Goal: Information Seeking & Learning: Learn about a topic

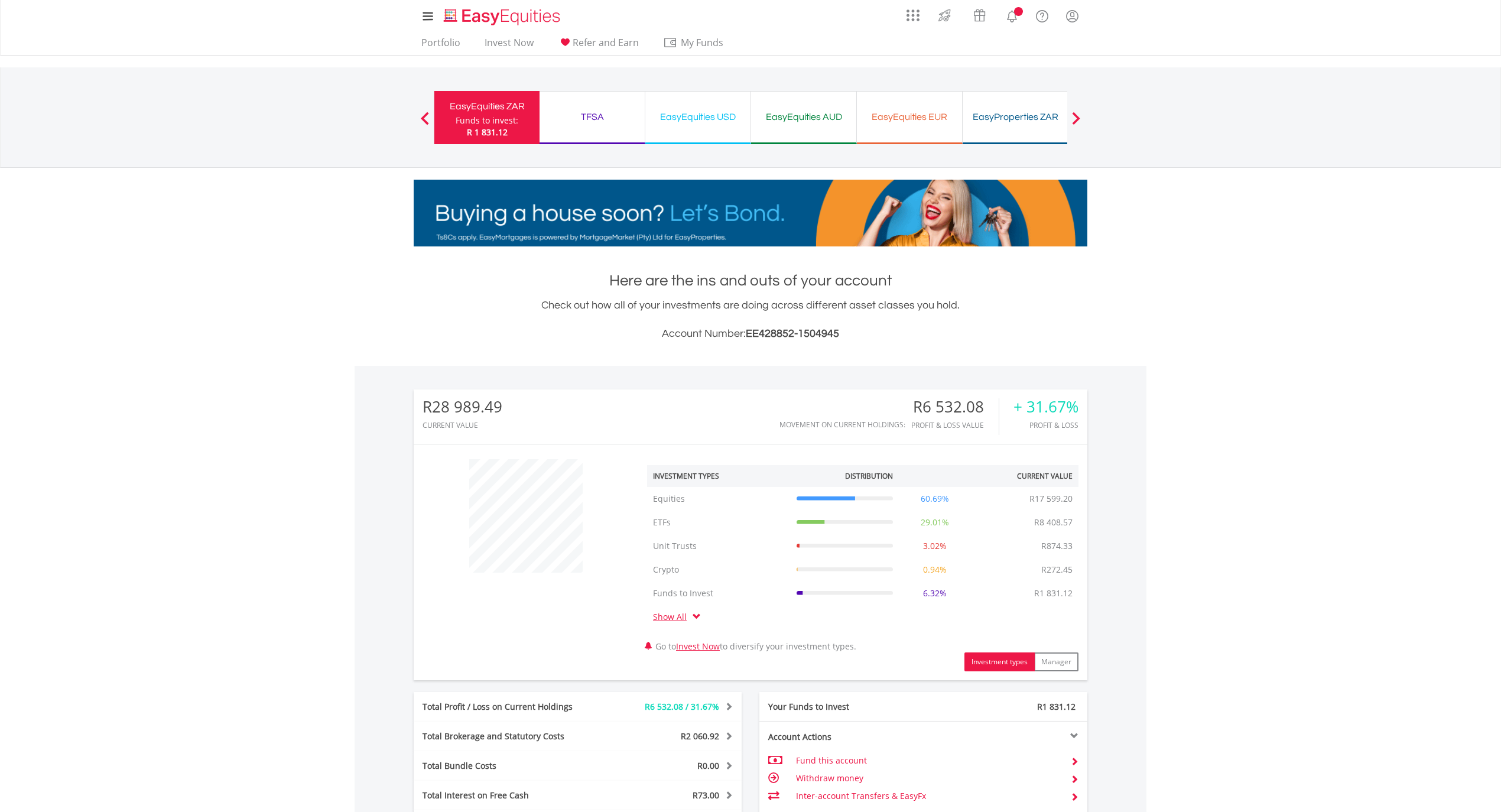
scroll to position [114, 225]
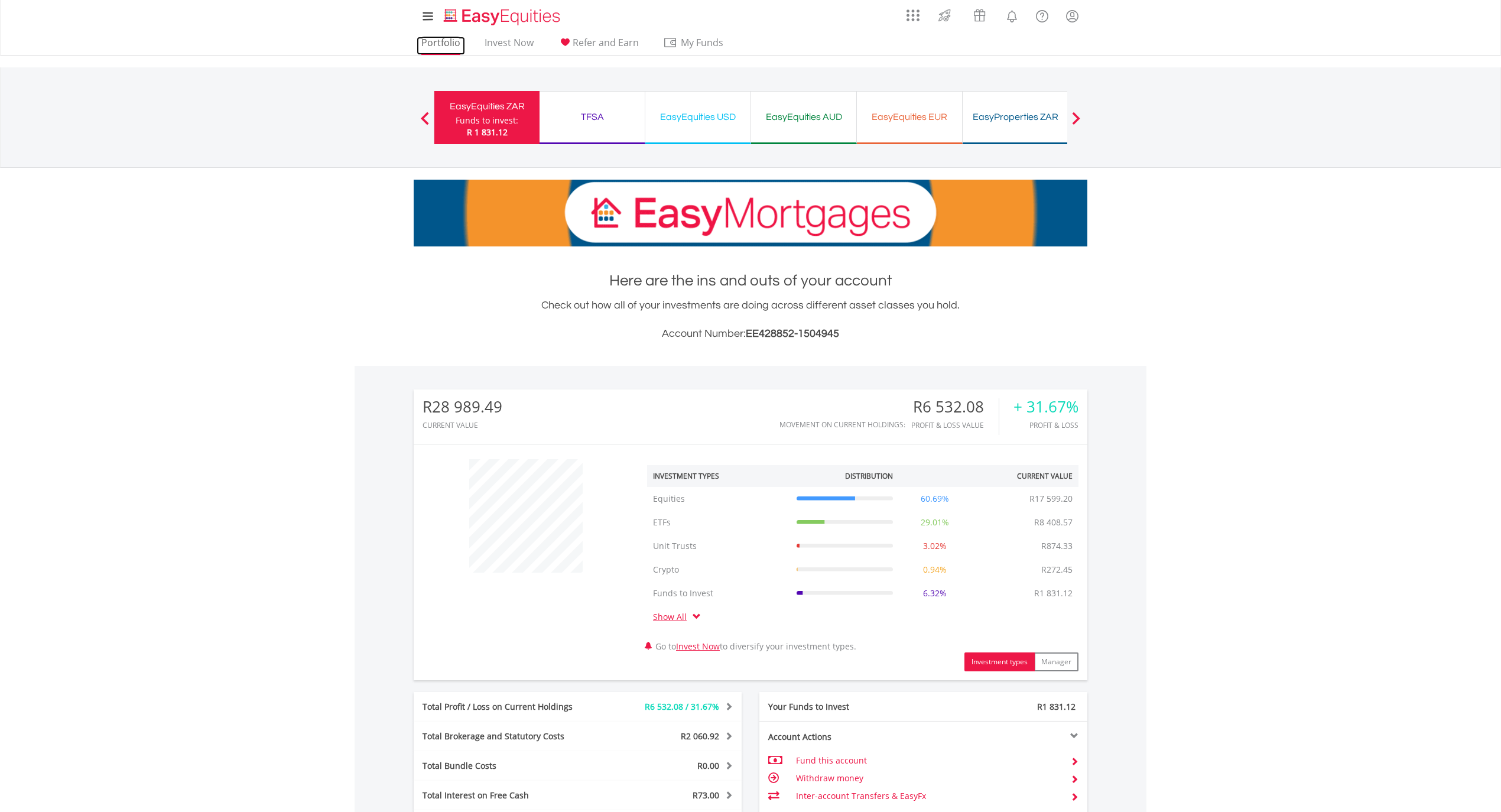
click at [438, 40] on link "Portfolio" at bounding box center [440, 45] width 48 height 18
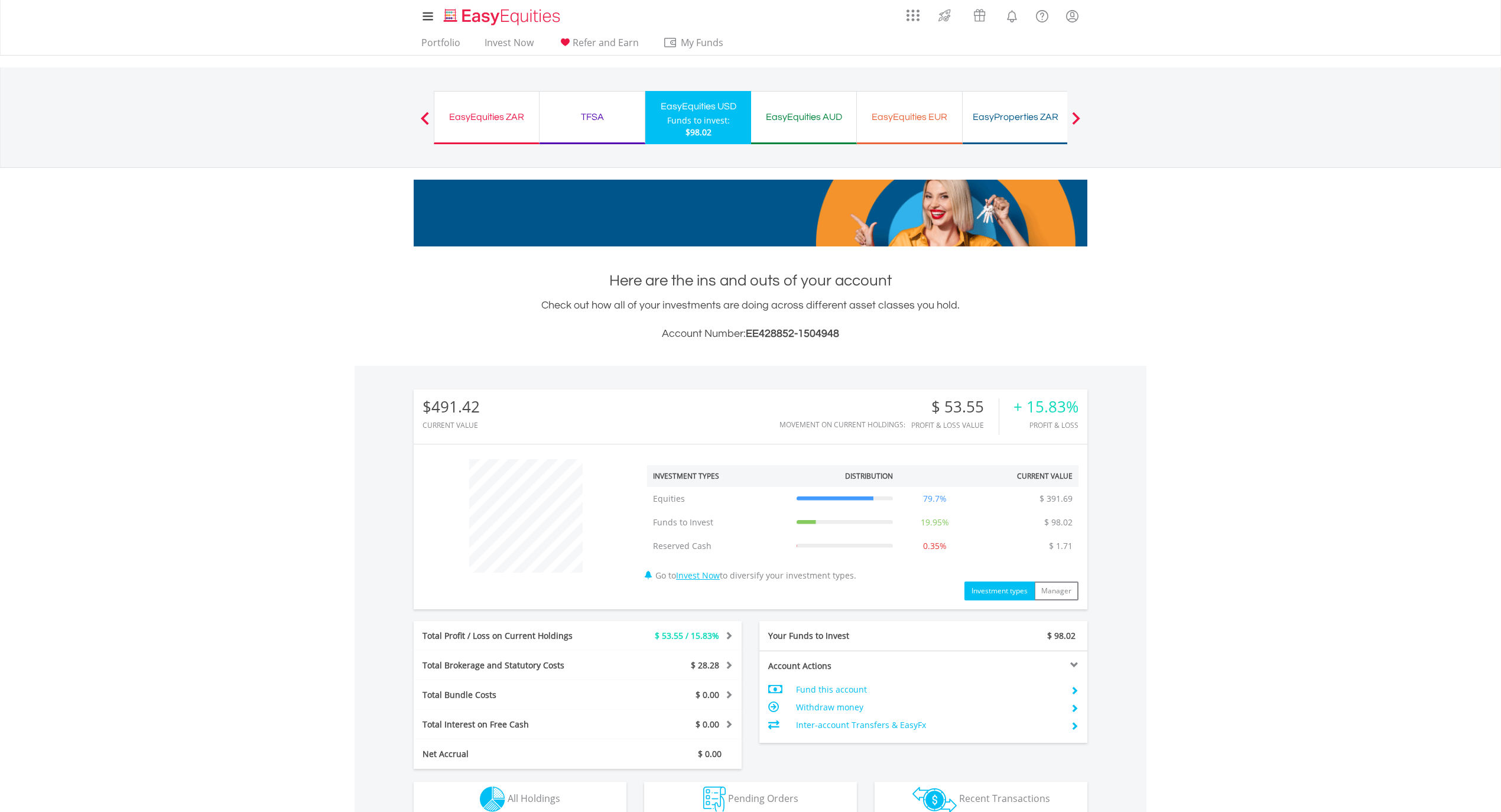
scroll to position [211, 0]
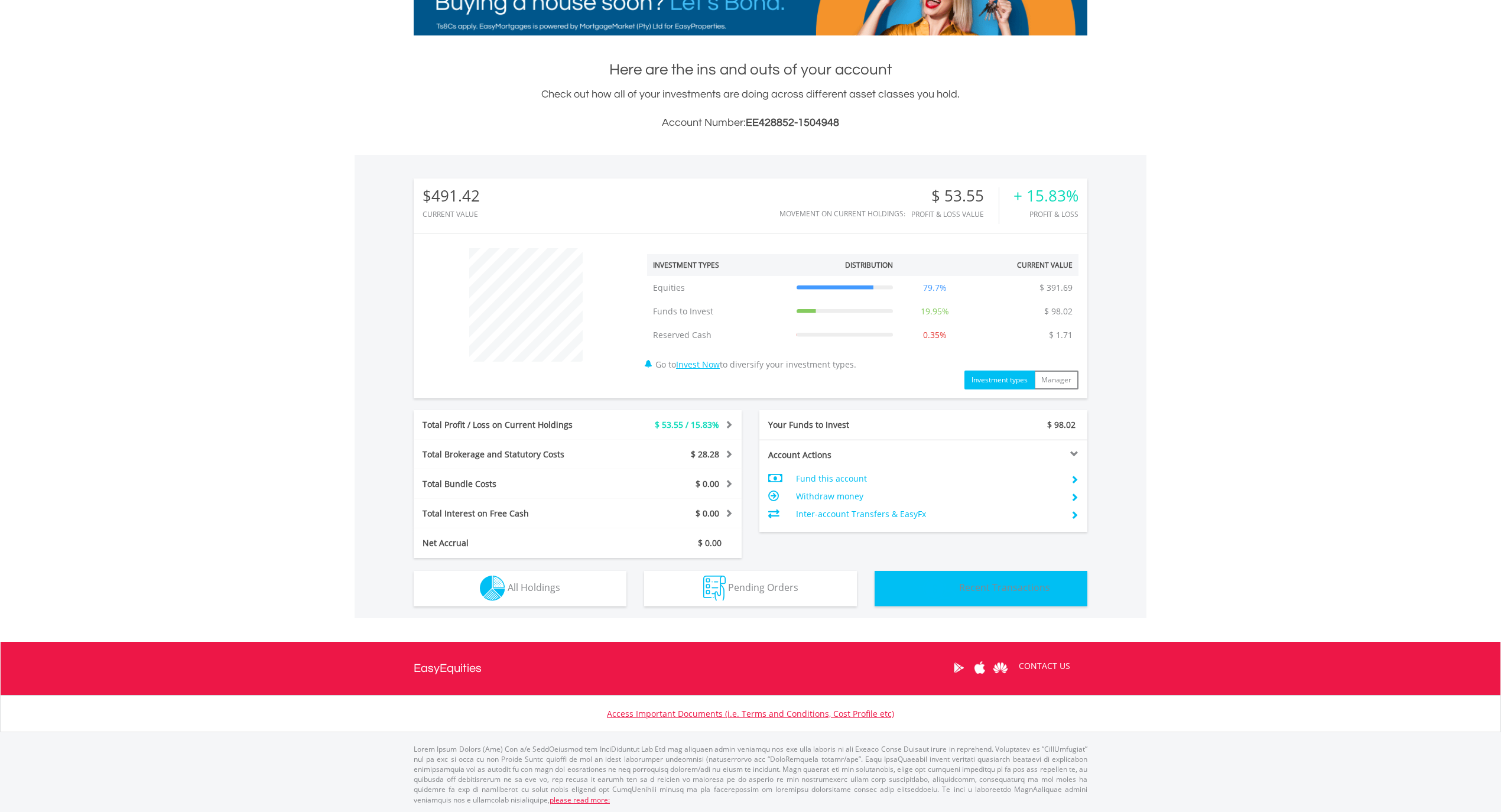
click at [994, 581] on span "Recent Transactions" at bounding box center [1004, 587] width 91 height 13
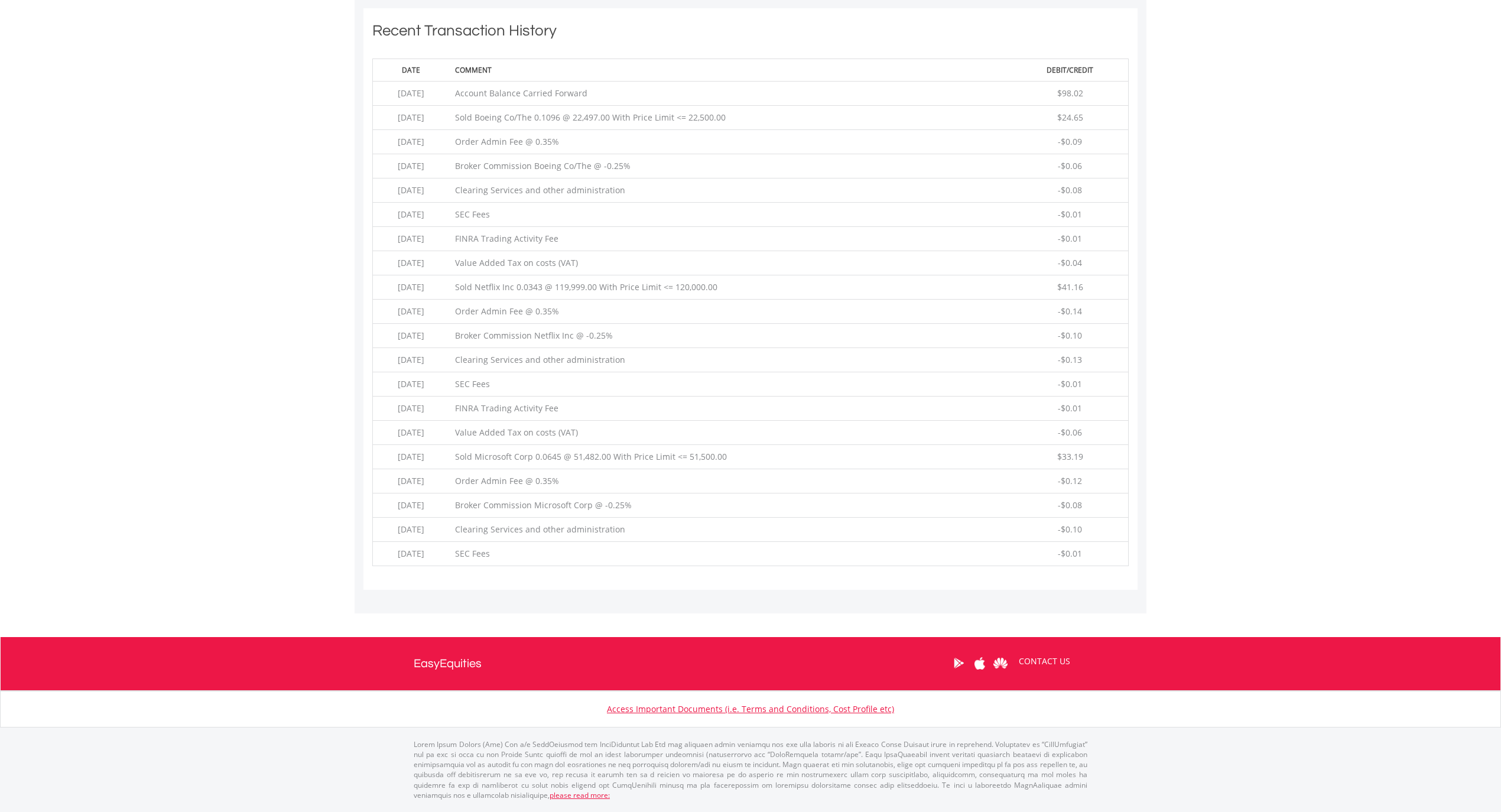
scroll to position [426, 0]
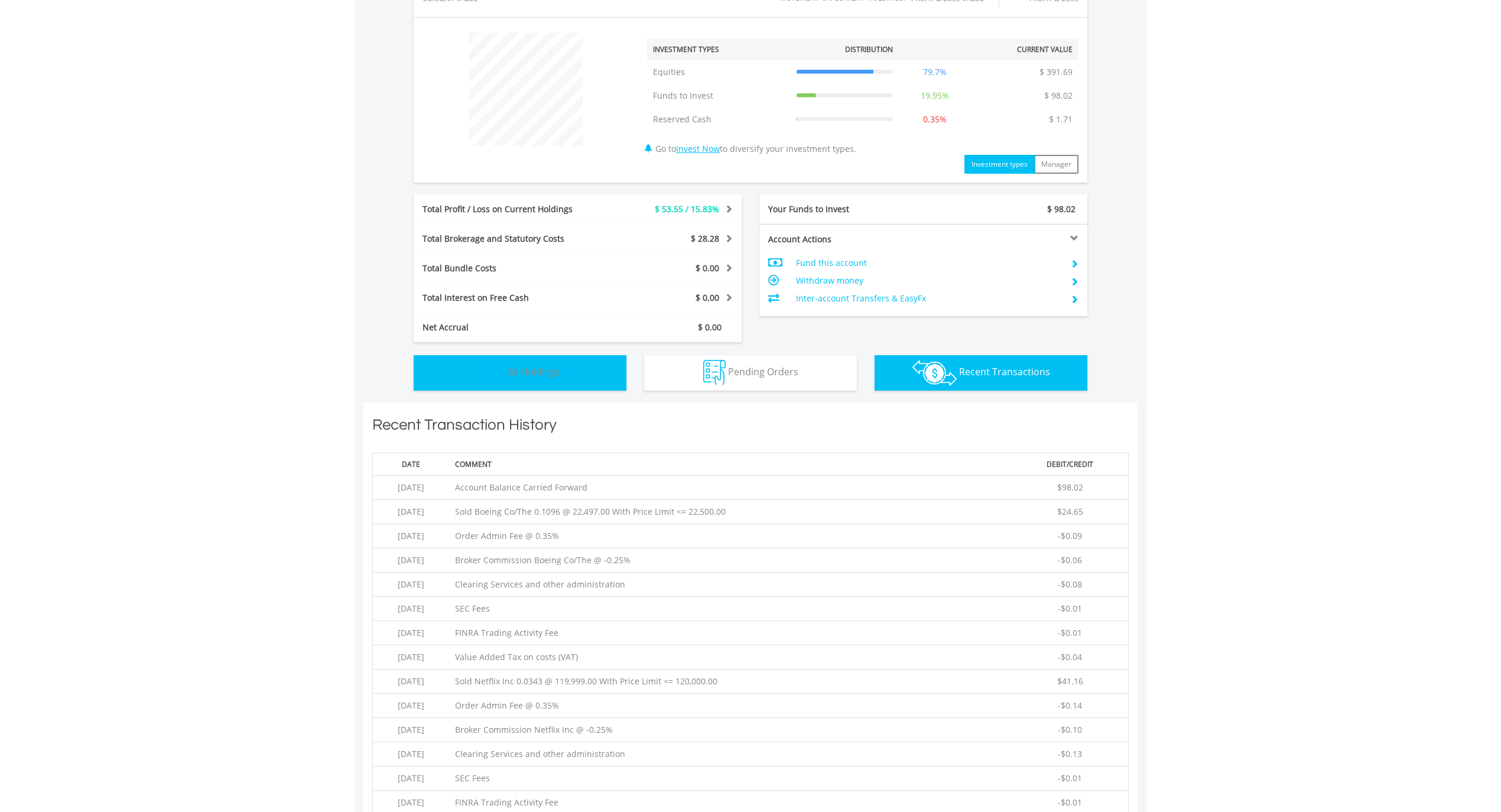
click at [551, 374] on span "All Holdings" at bounding box center [534, 372] width 53 height 13
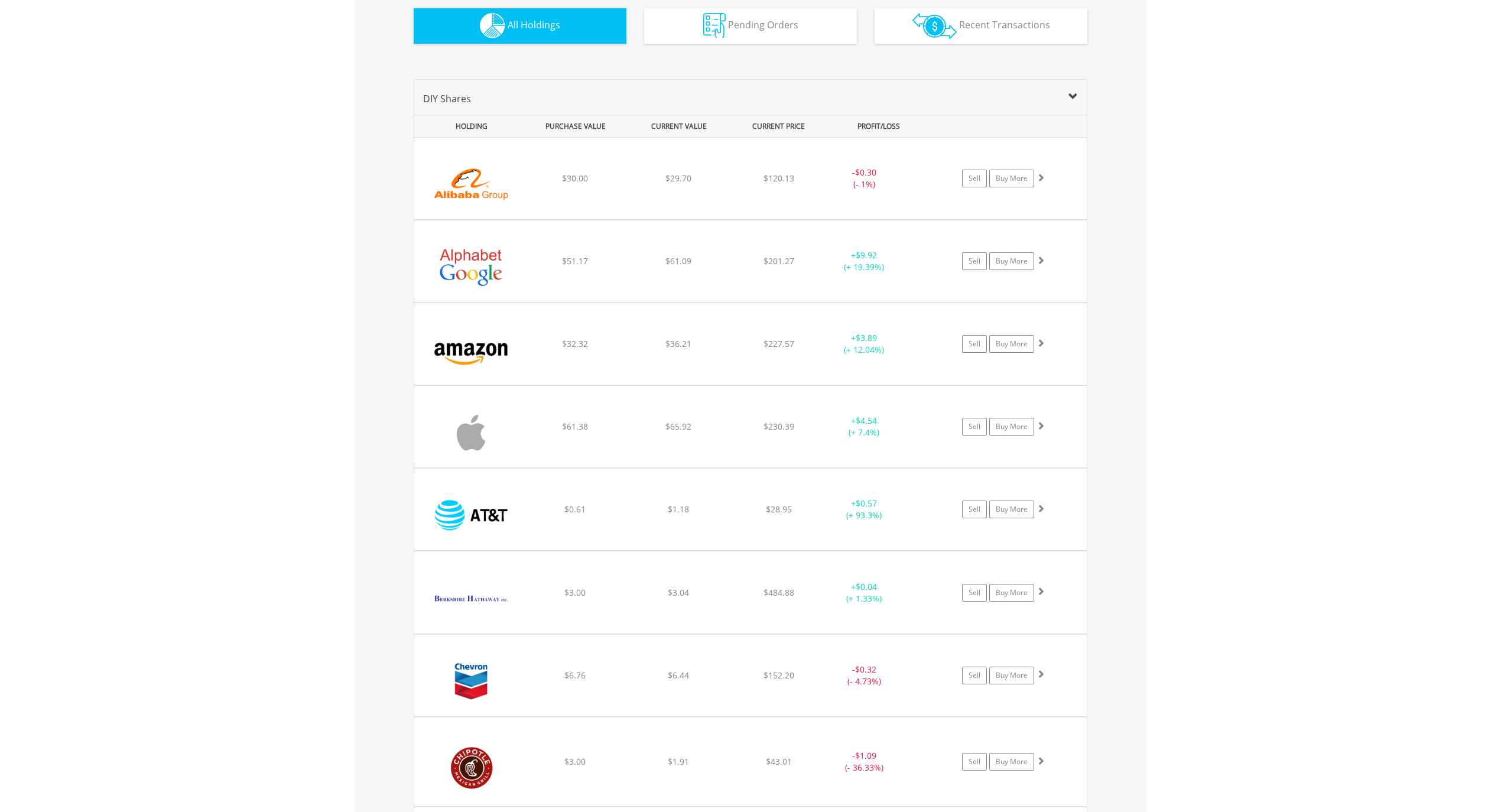
scroll to position [695, 0]
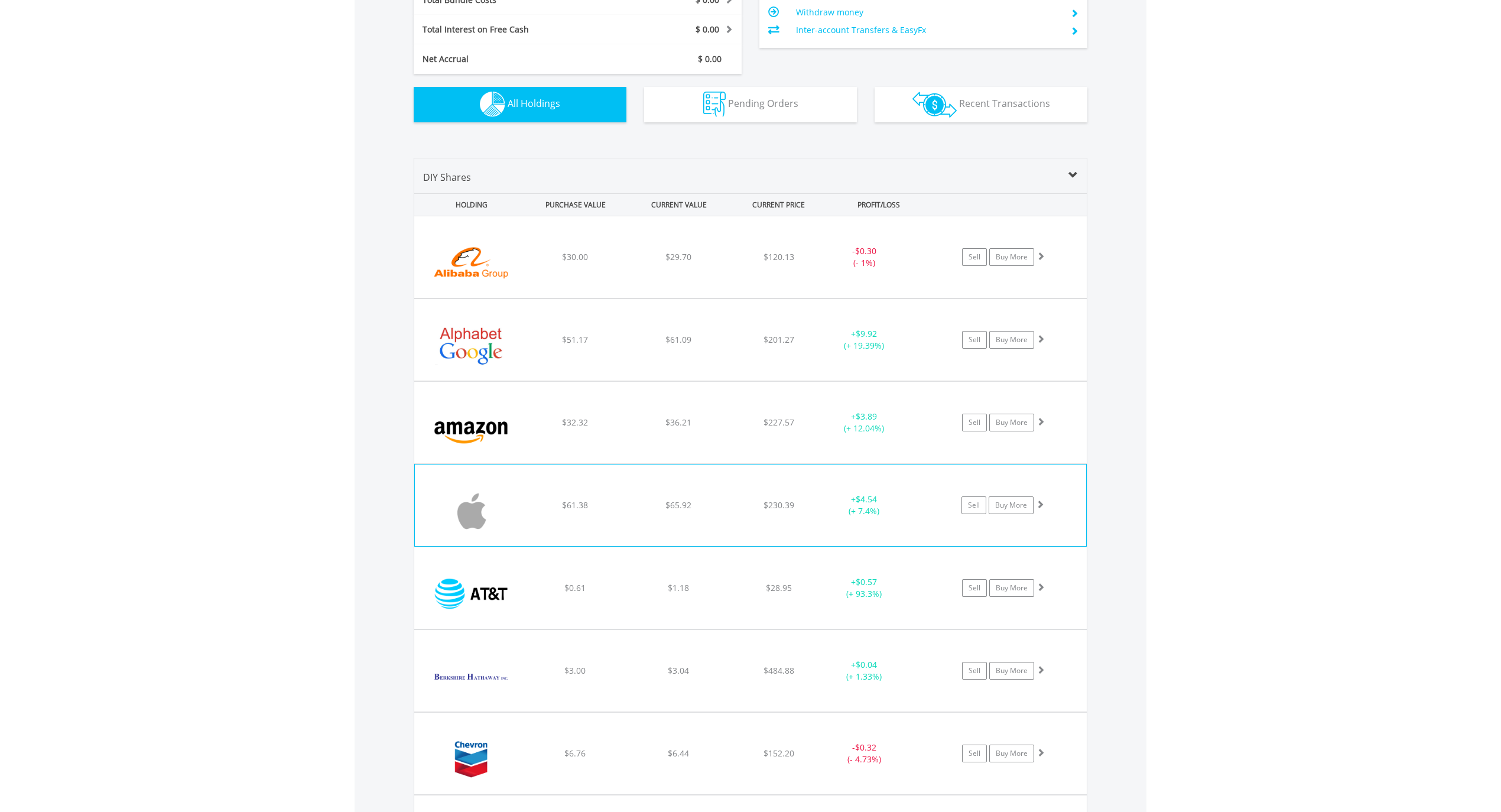
click at [508, 508] on img at bounding box center [471, 511] width 102 height 64
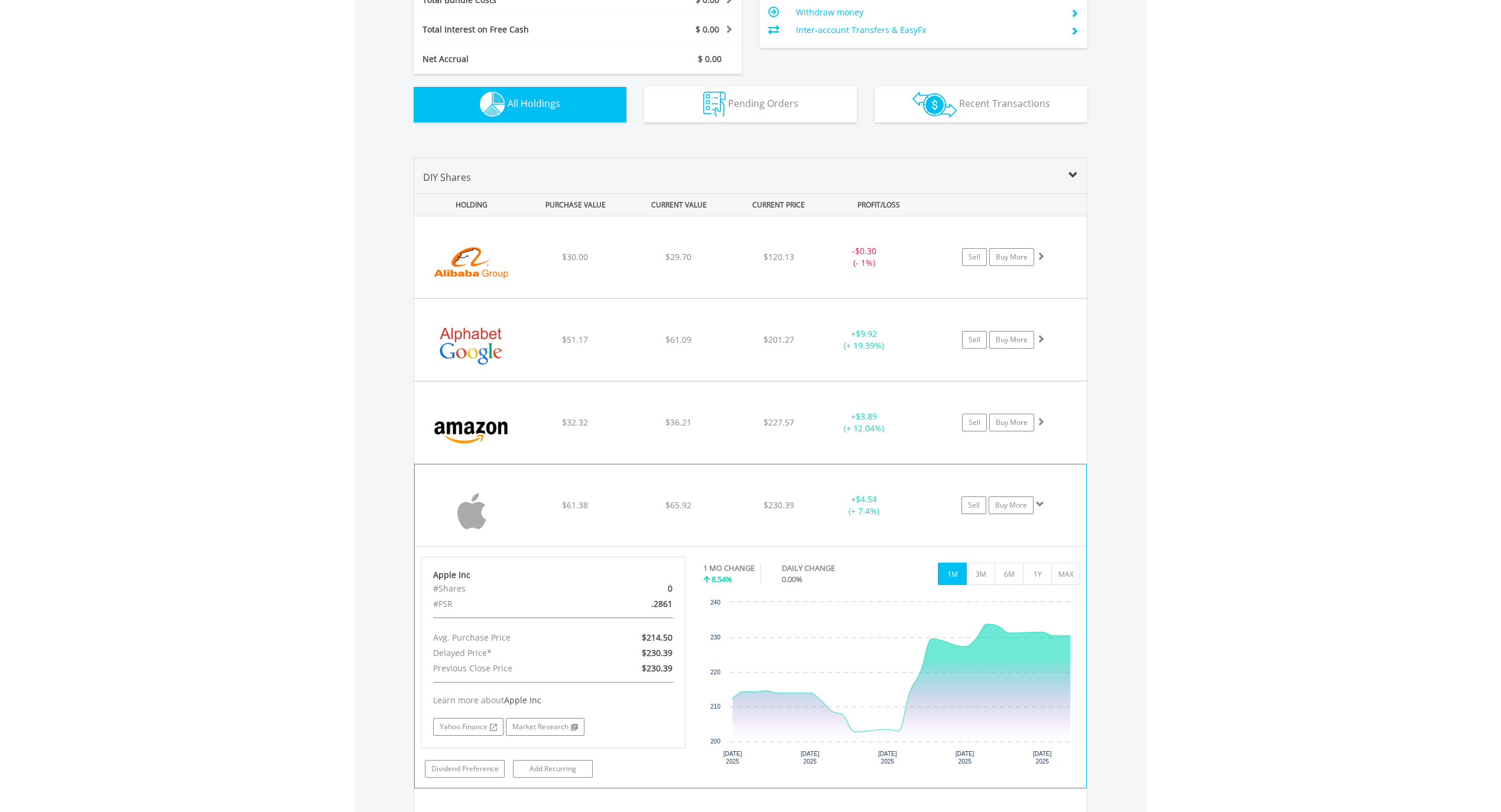
click at [508, 508] on img at bounding box center [471, 511] width 102 height 64
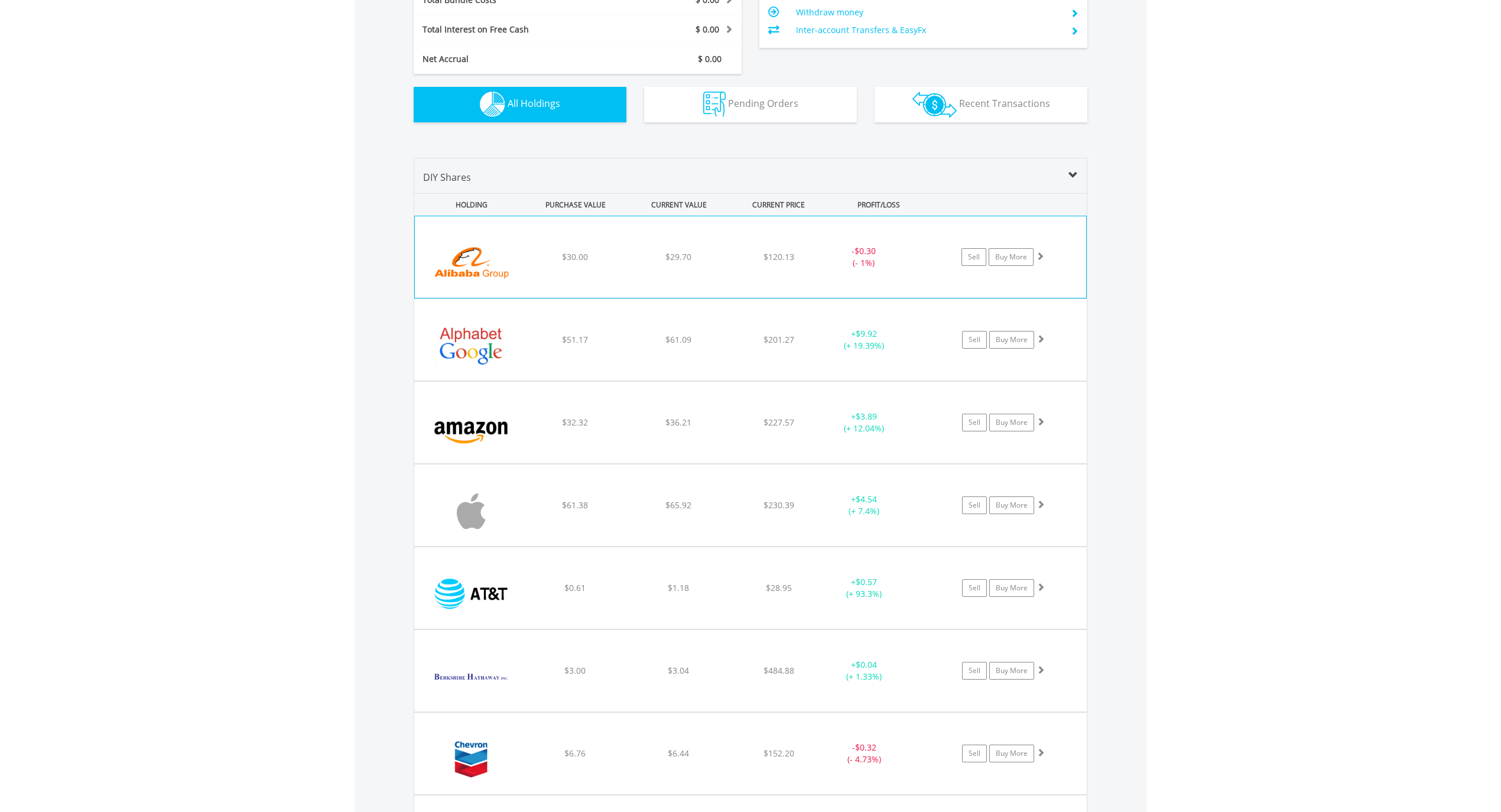
click at [525, 256] on div "$30.00" at bounding box center [575, 257] width 101 height 12
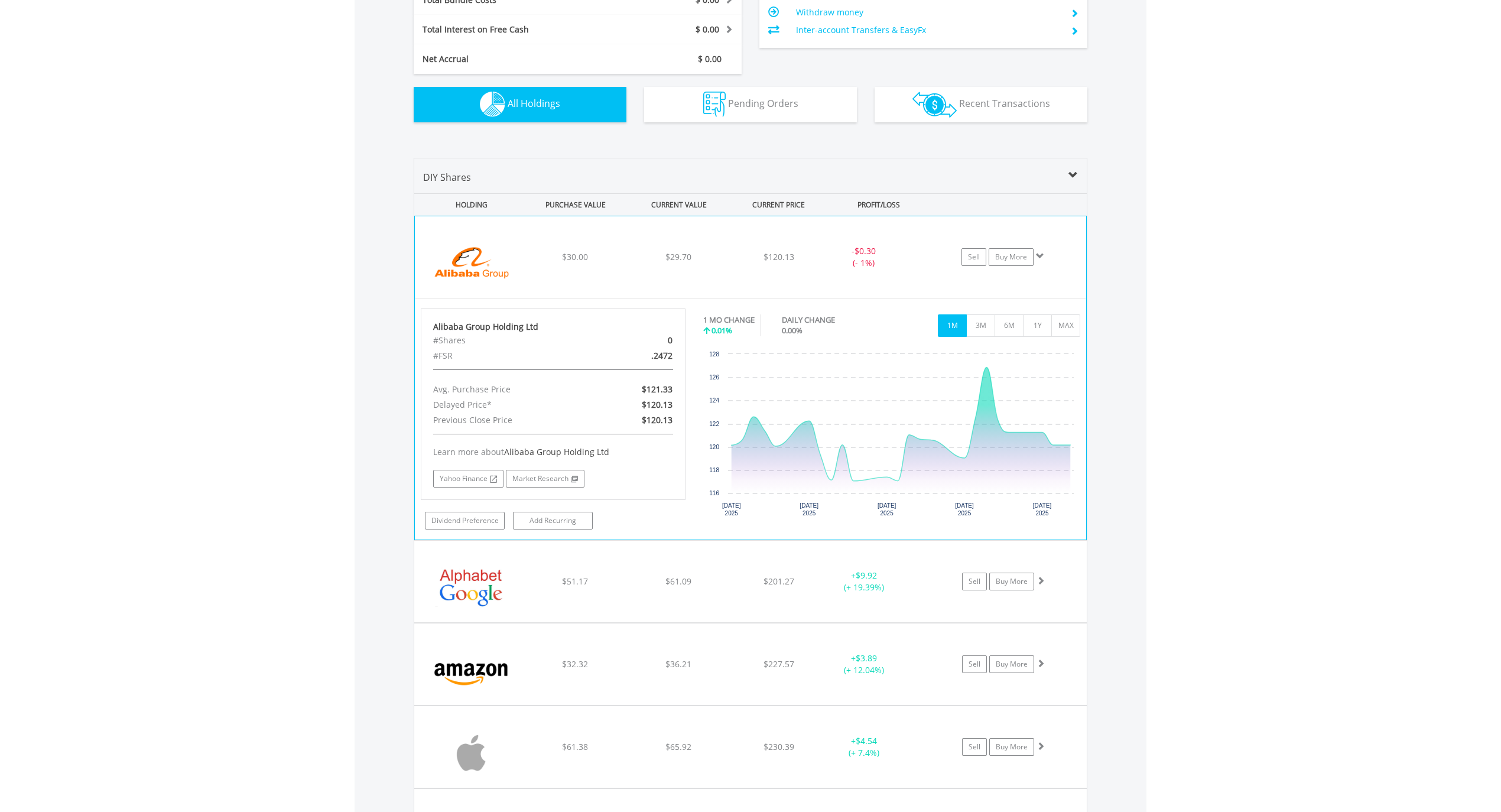
click at [525, 256] on div "$30.00" at bounding box center [575, 257] width 101 height 12
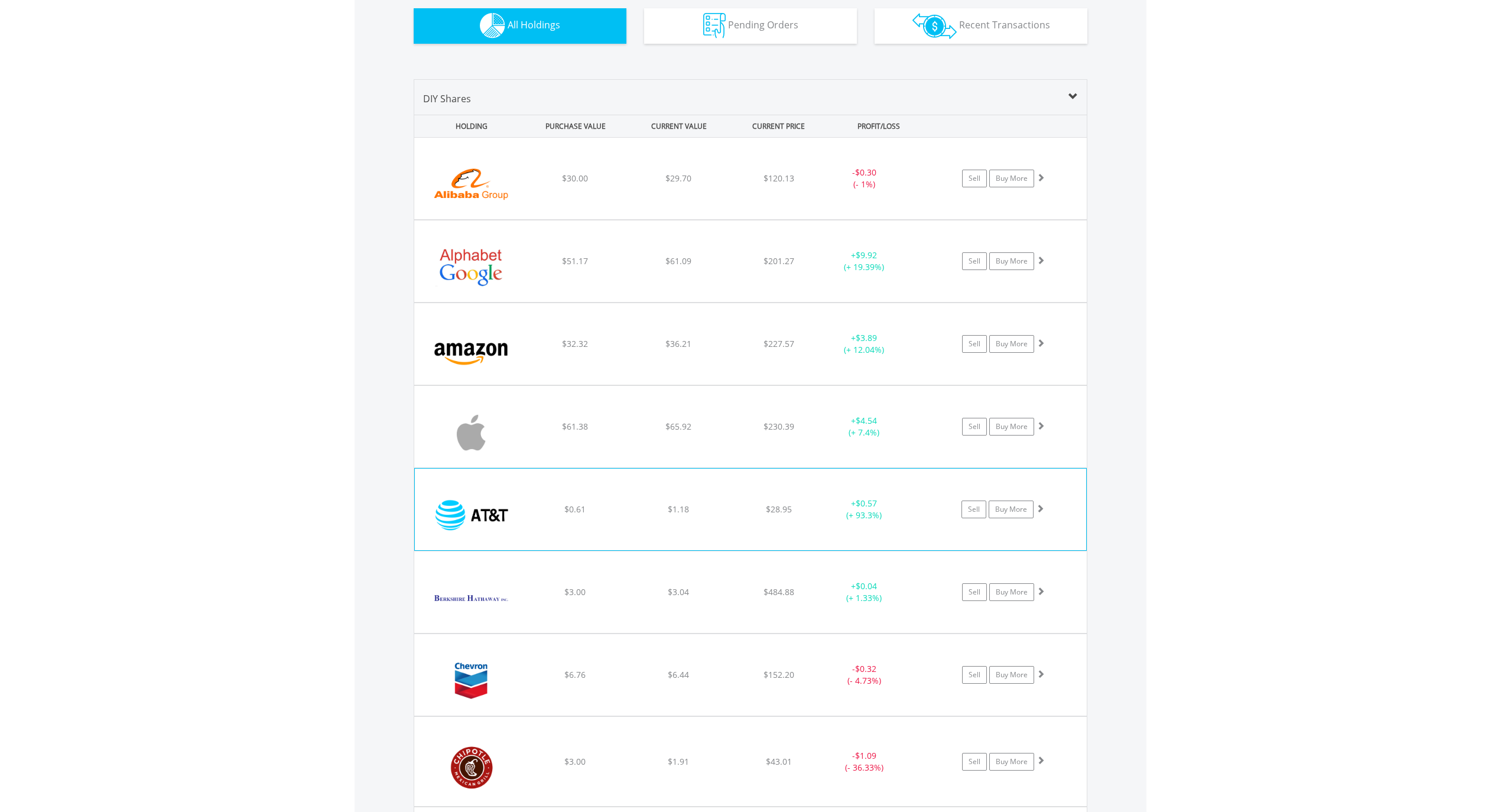
scroll to position [852, 0]
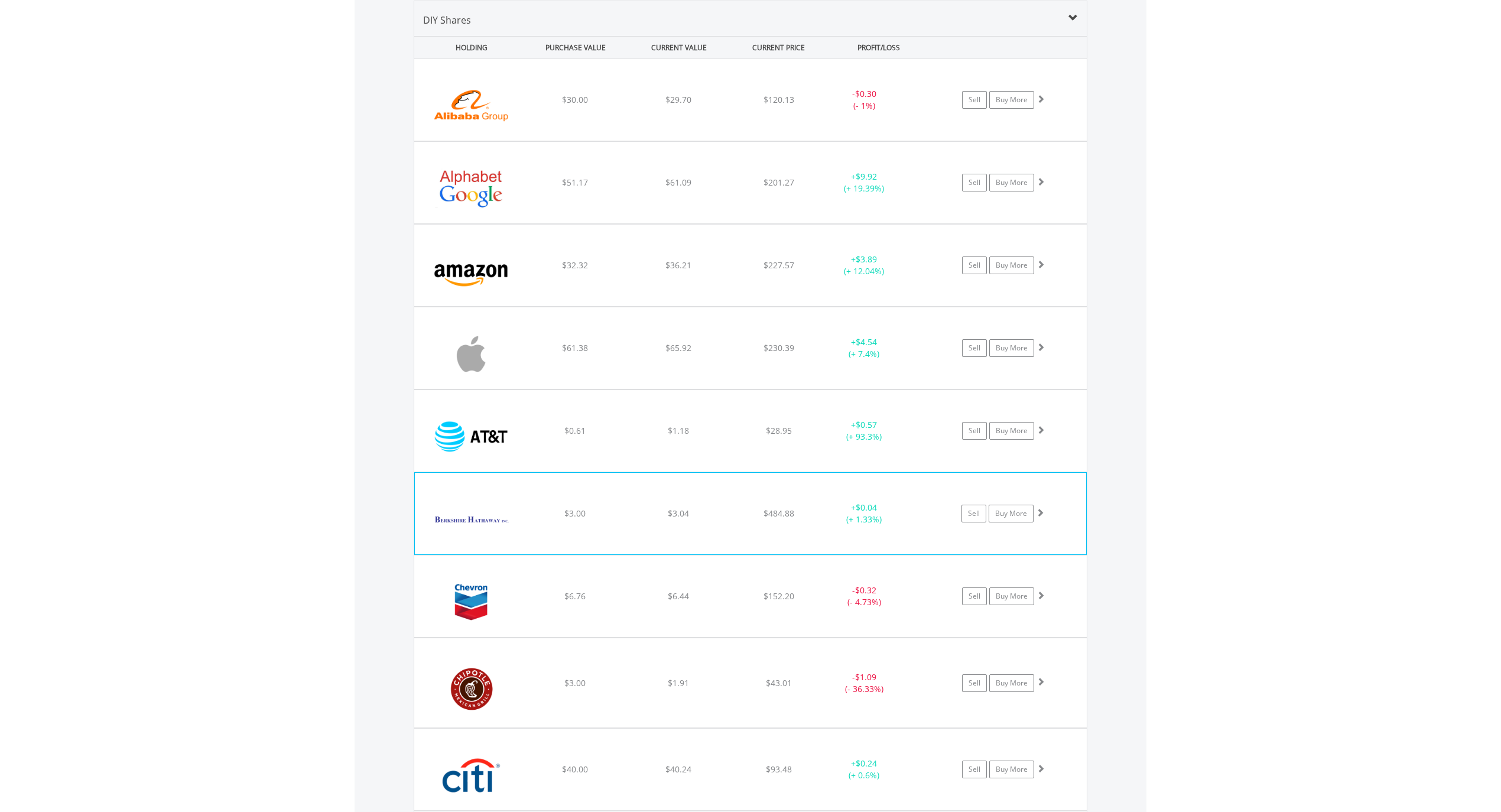
click at [634, 140] on div "﻿ Berkshire Hathaway Inc-Cl B $3.00 $3.04 $484.88 + $0.04 (+ 1.33%) Sell Buy Mo…" at bounding box center [750, 100] width 673 height 82
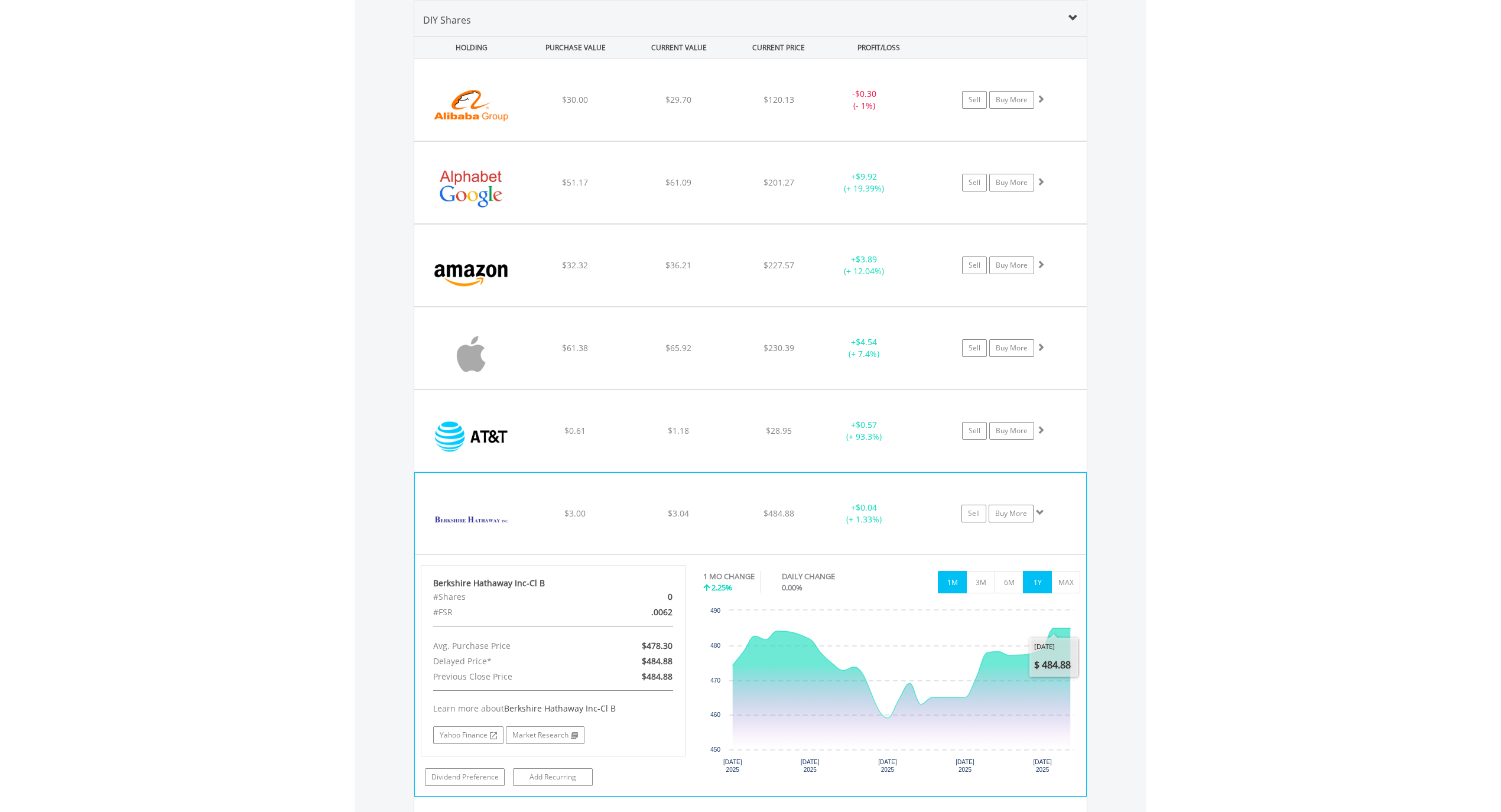
click at [1040, 583] on button "1Y" at bounding box center [1037, 582] width 29 height 23
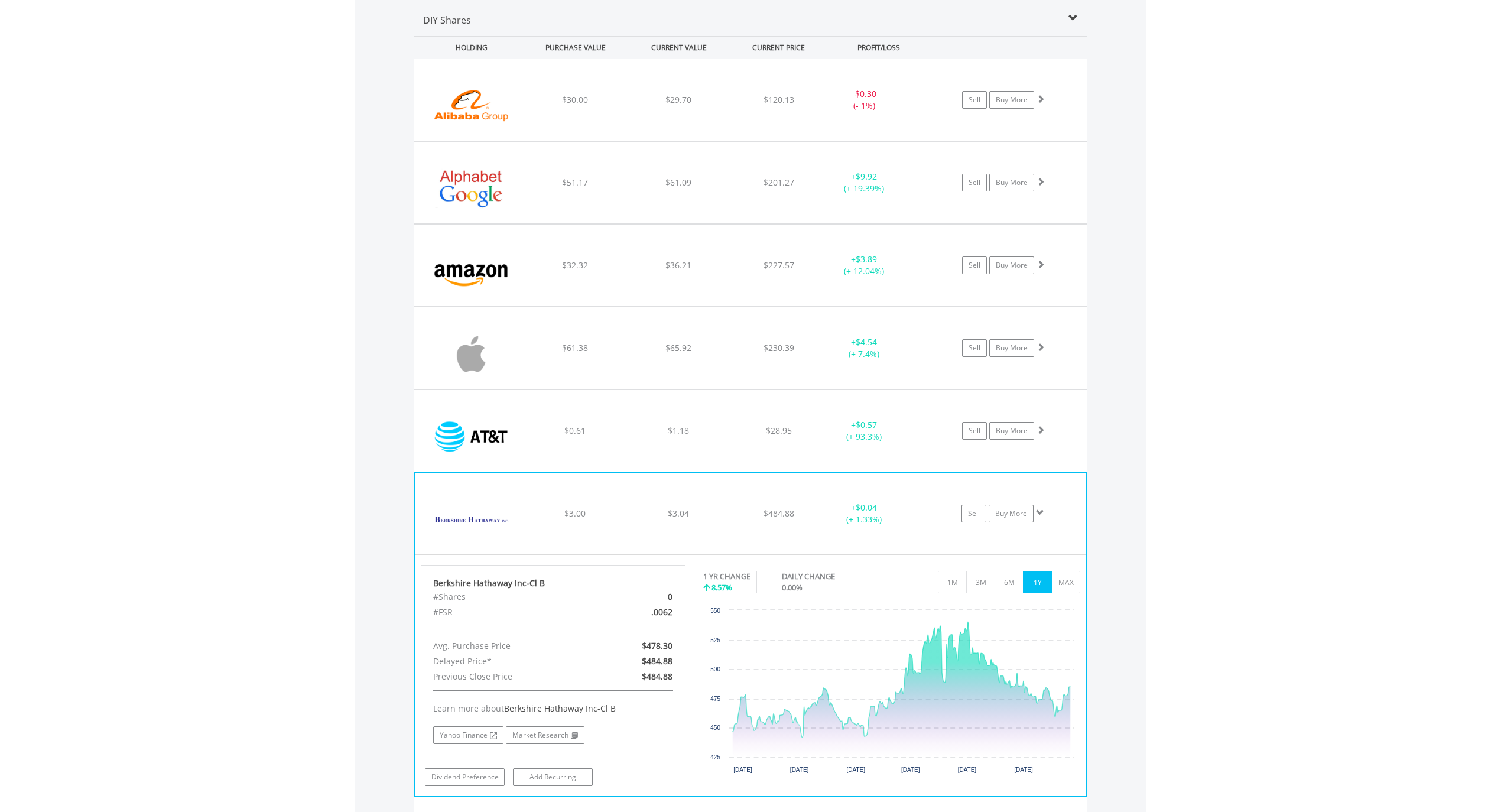
click at [533, 105] on div "$3.00" at bounding box center [575, 100] width 101 height 12
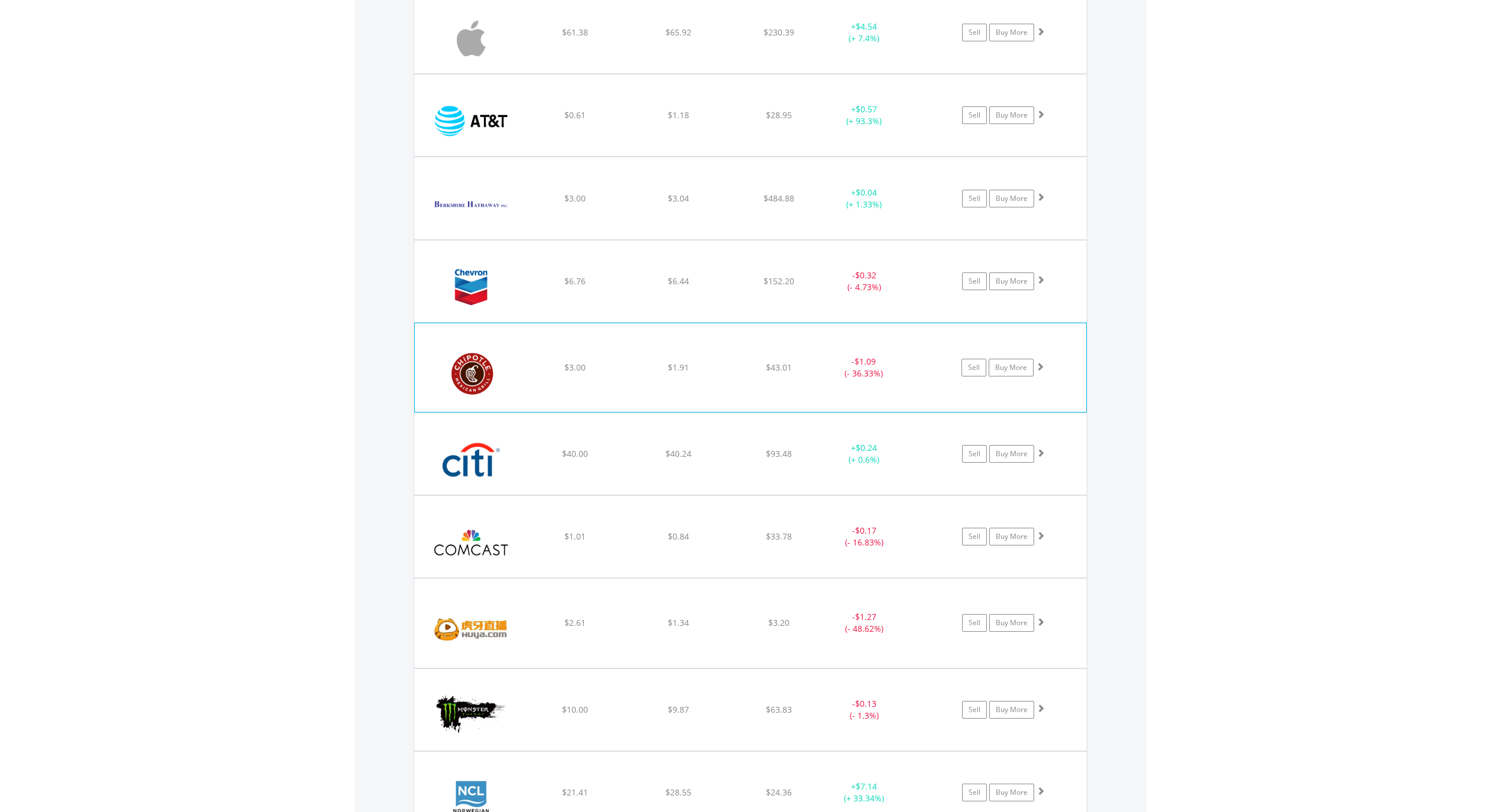
scroll to position [1246, 0]
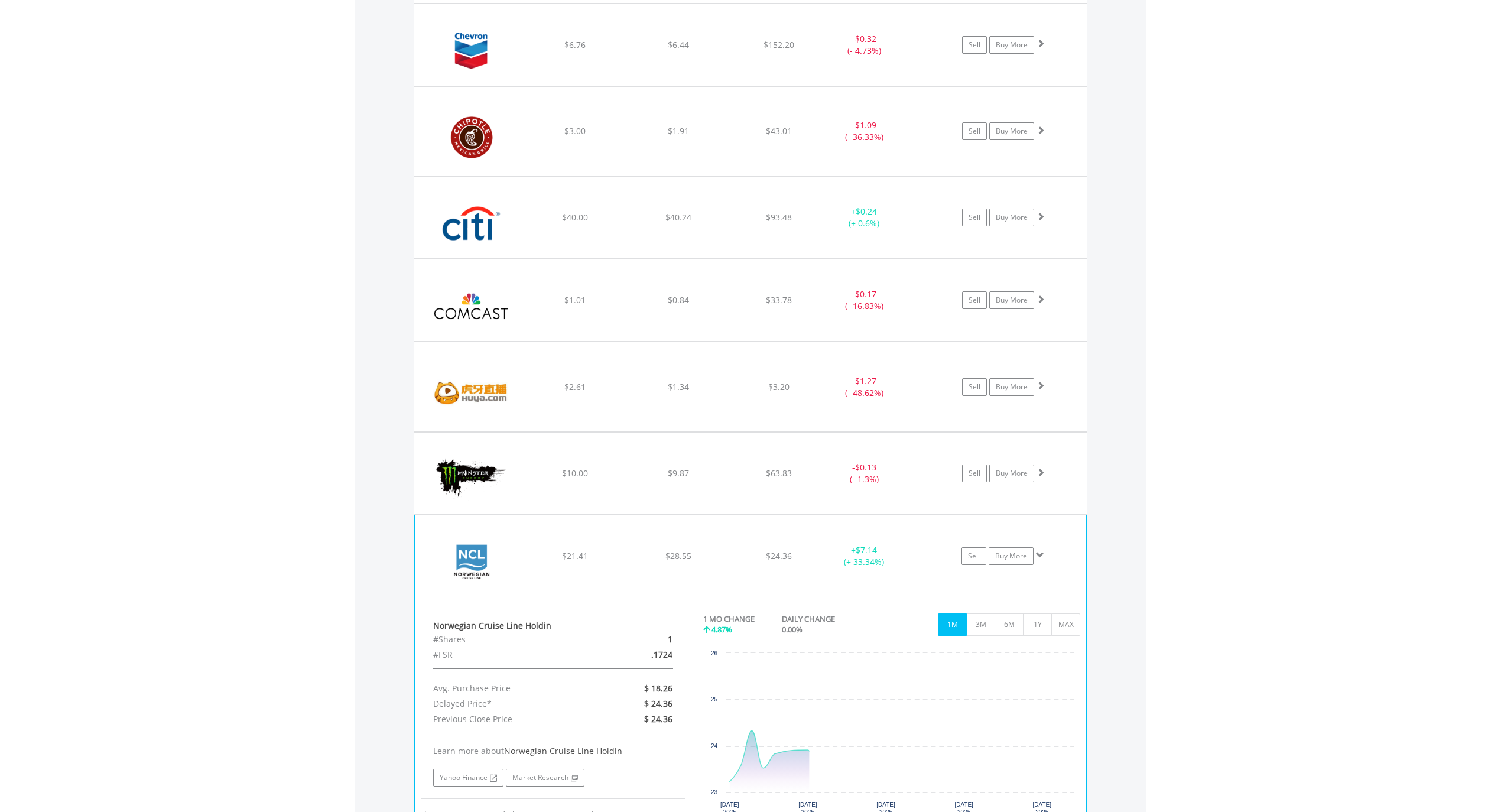
scroll to position [1483, 0]
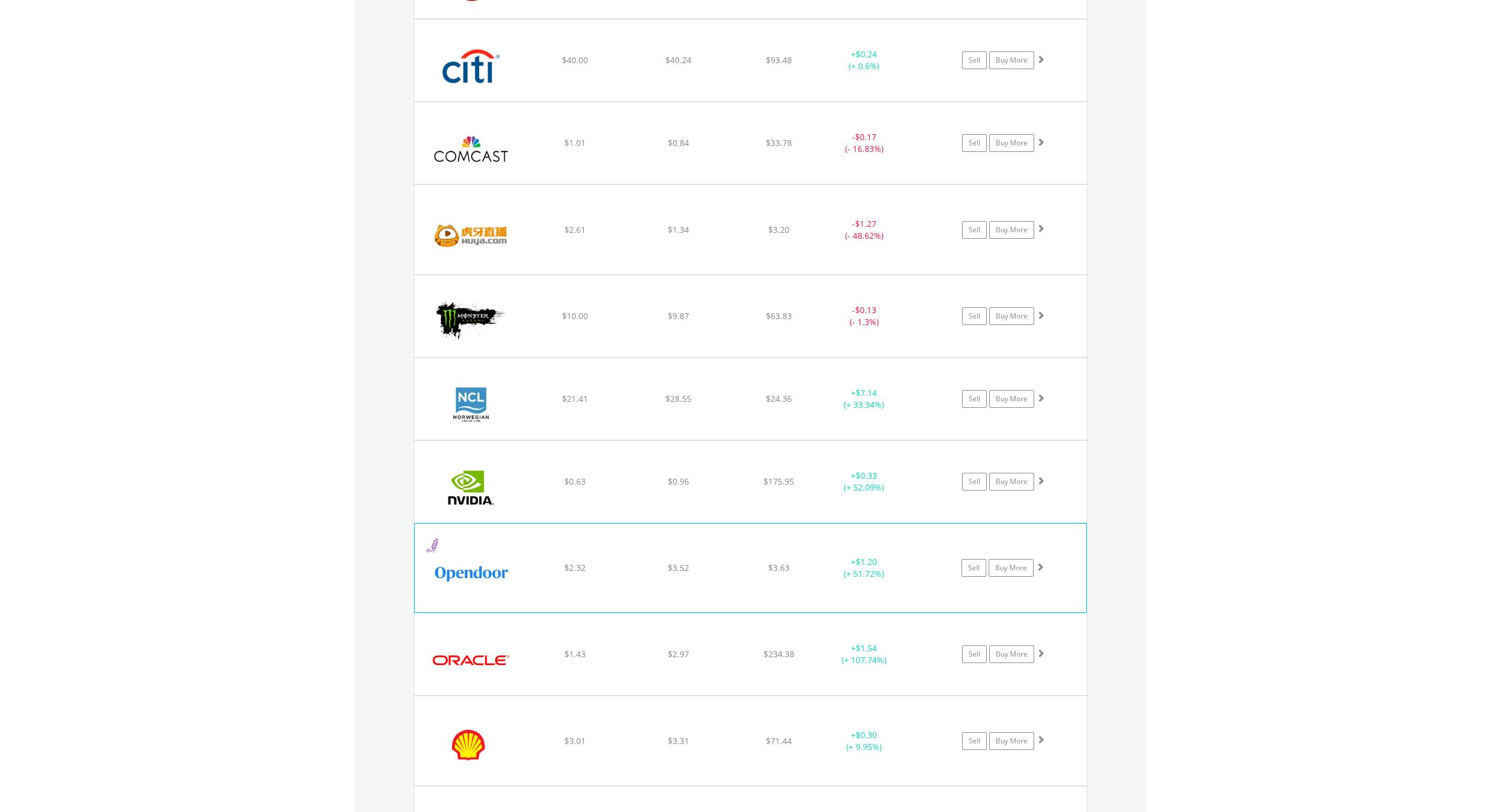
scroll to position [1640, 0]
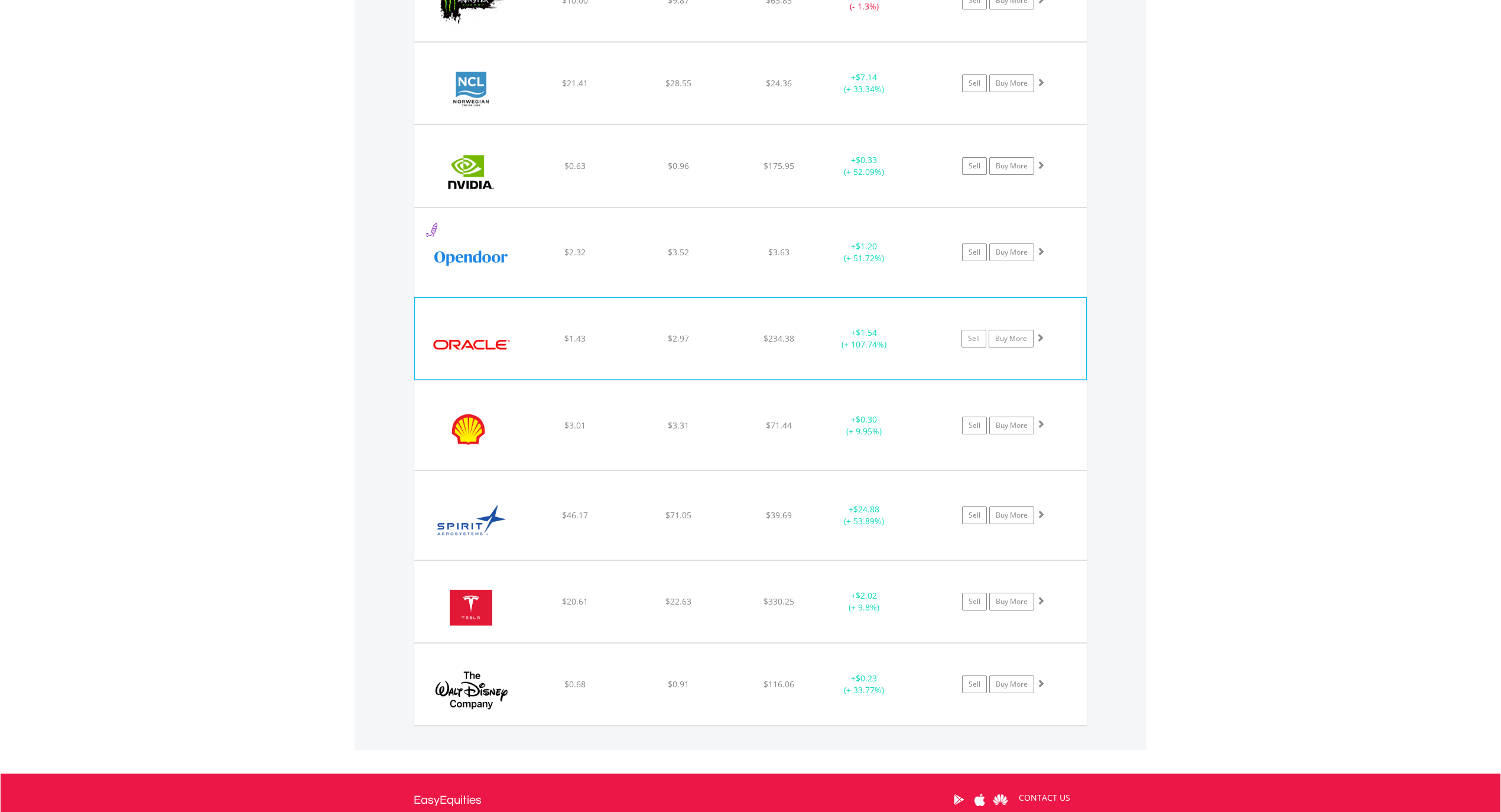
scroll to position [1955, 0]
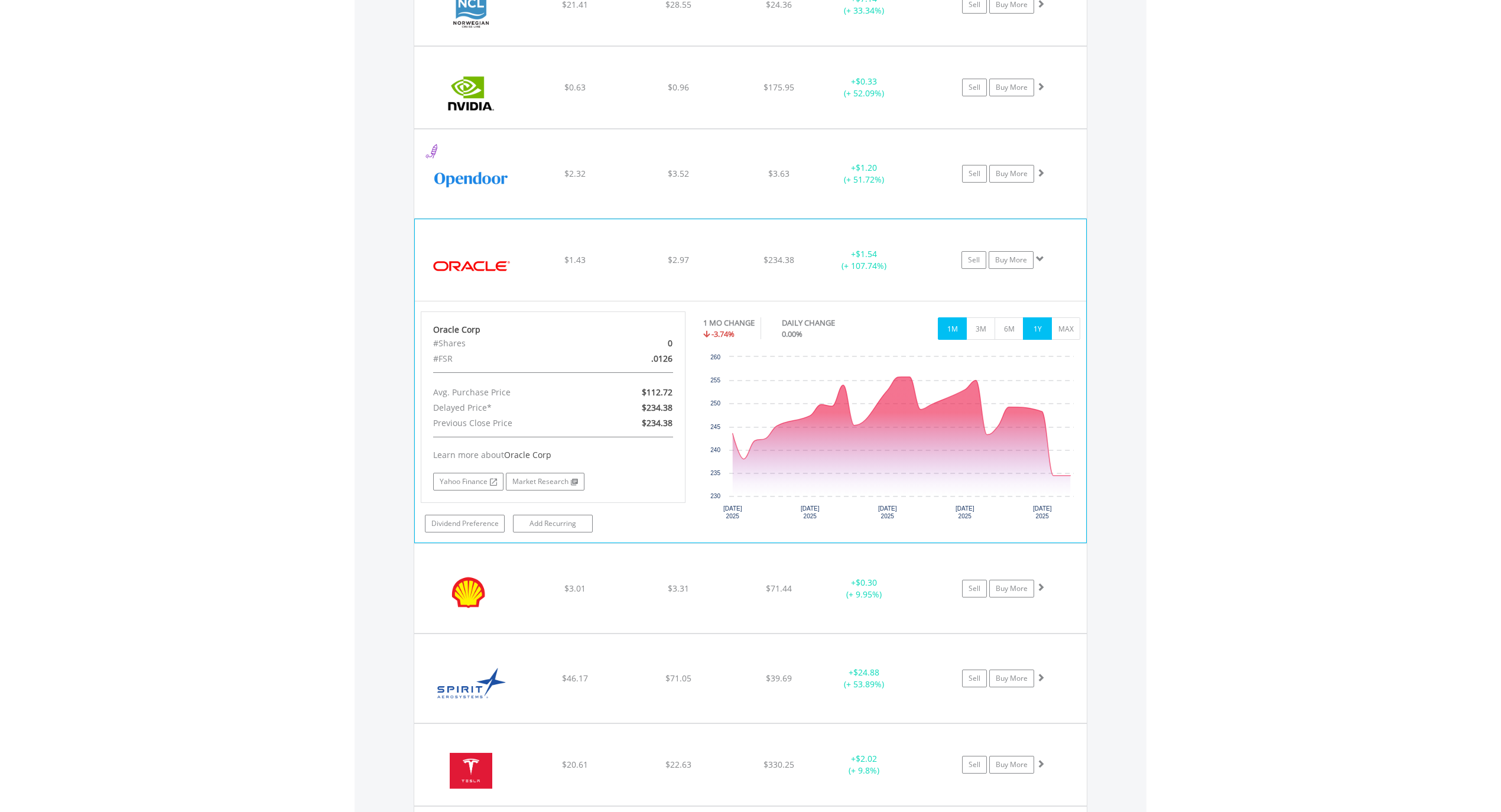
click at [1034, 334] on button "1Y" at bounding box center [1037, 328] width 29 height 23
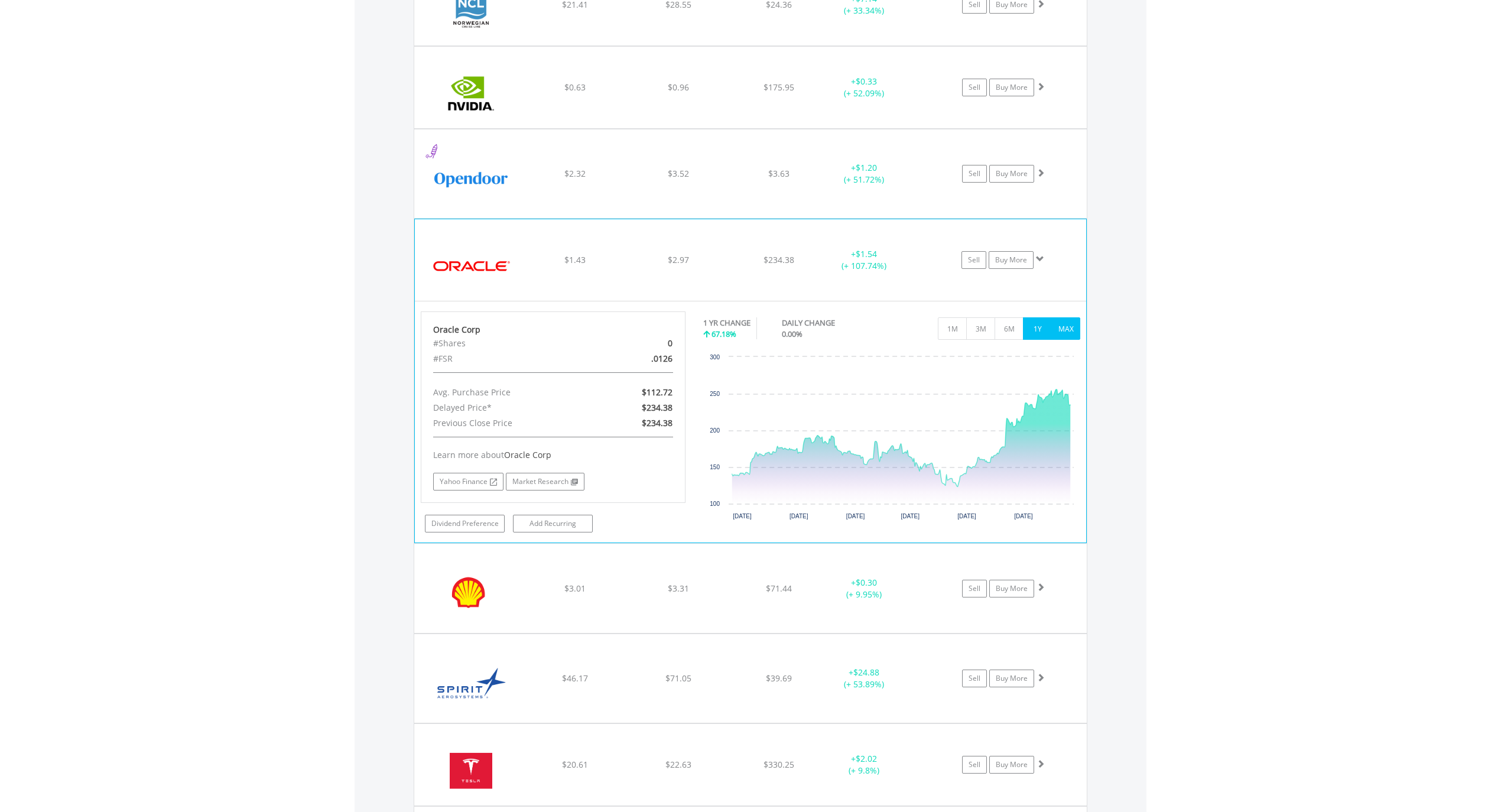
click at [1065, 337] on button "MAX" at bounding box center [1065, 328] width 29 height 23
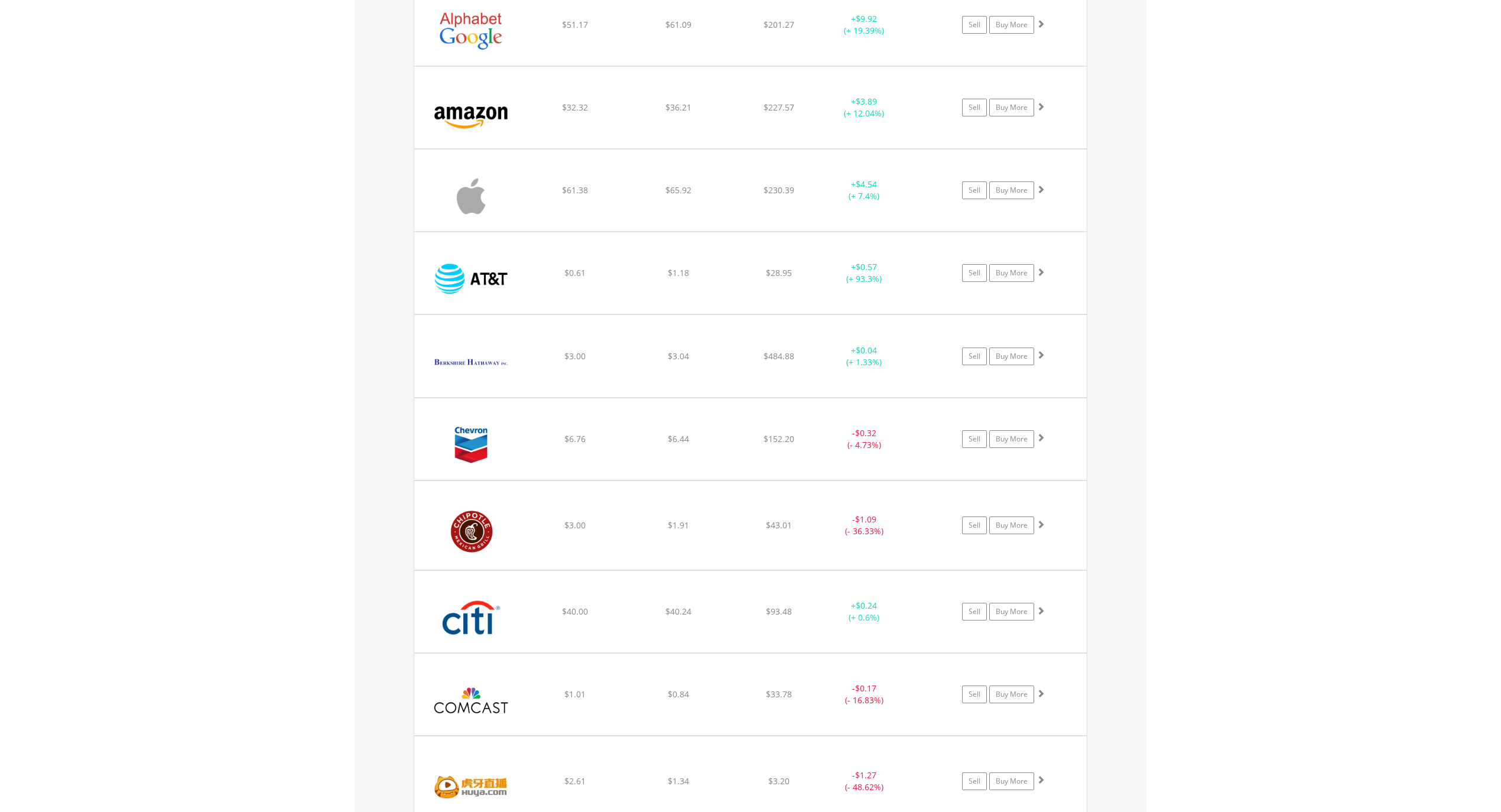
scroll to position [852, 0]
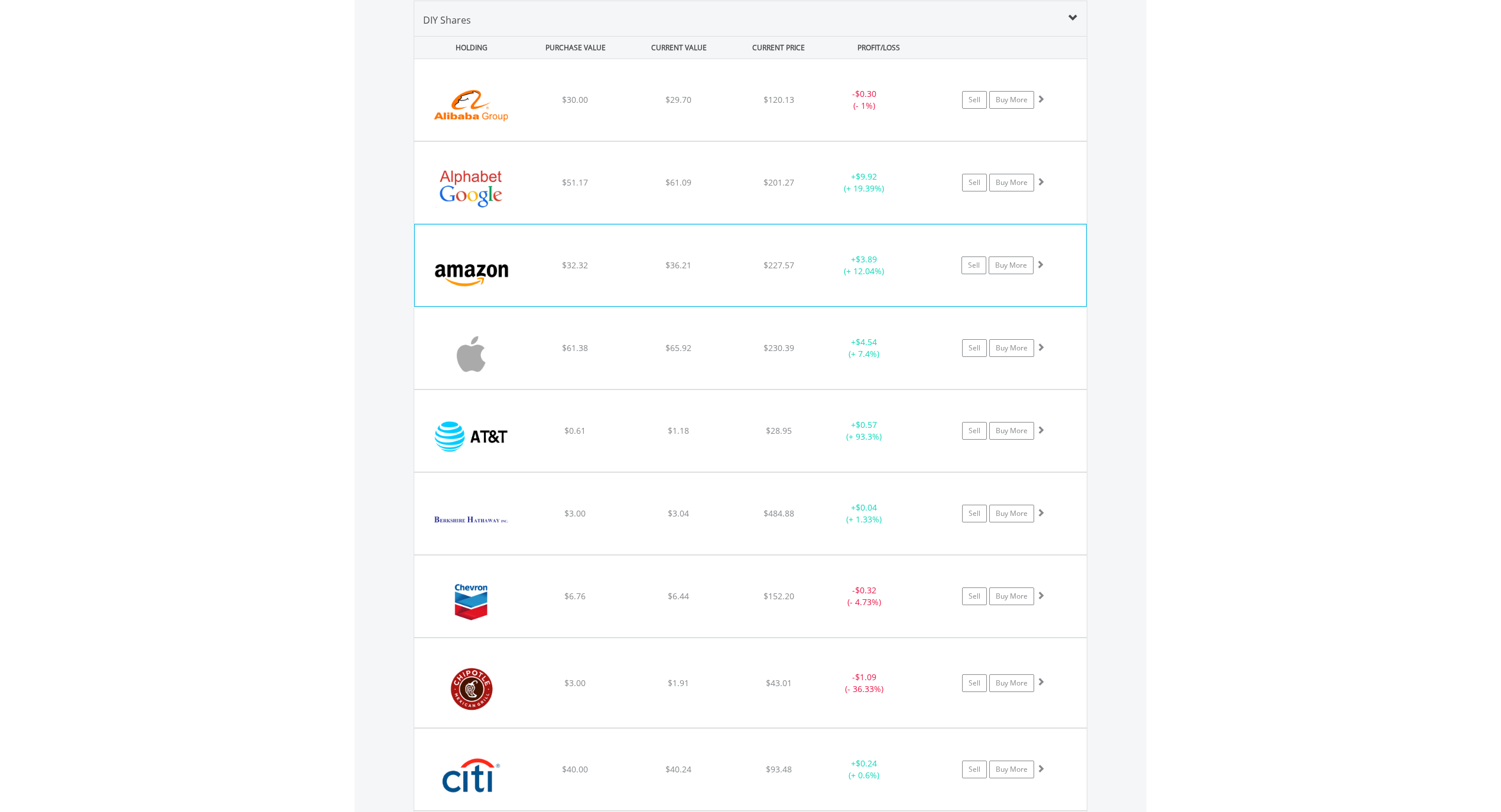
click at [606, 140] on div "﻿ [DOMAIN_NAME] Inc $32.32 $36.21 $227.57 + $3.89 (+ 12.04%) Sell Buy More" at bounding box center [750, 100] width 673 height 82
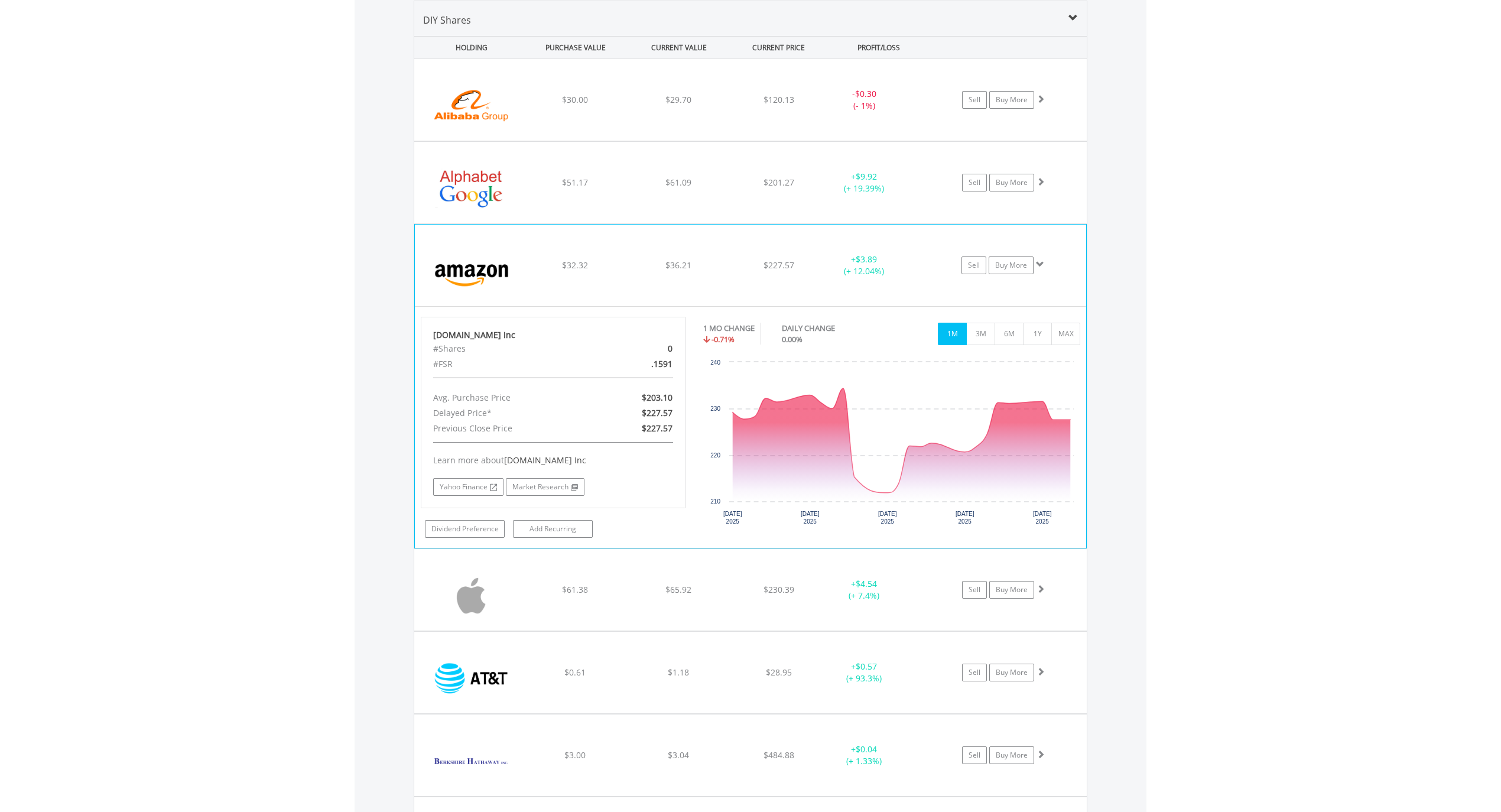
click at [601, 140] on div "﻿ [DOMAIN_NAME] Inc $32.32 $36.21 $227.57 + $3.89 (+ 12.04%) Sell Buy More" at bounding box center [750, 100] width 673 height 82
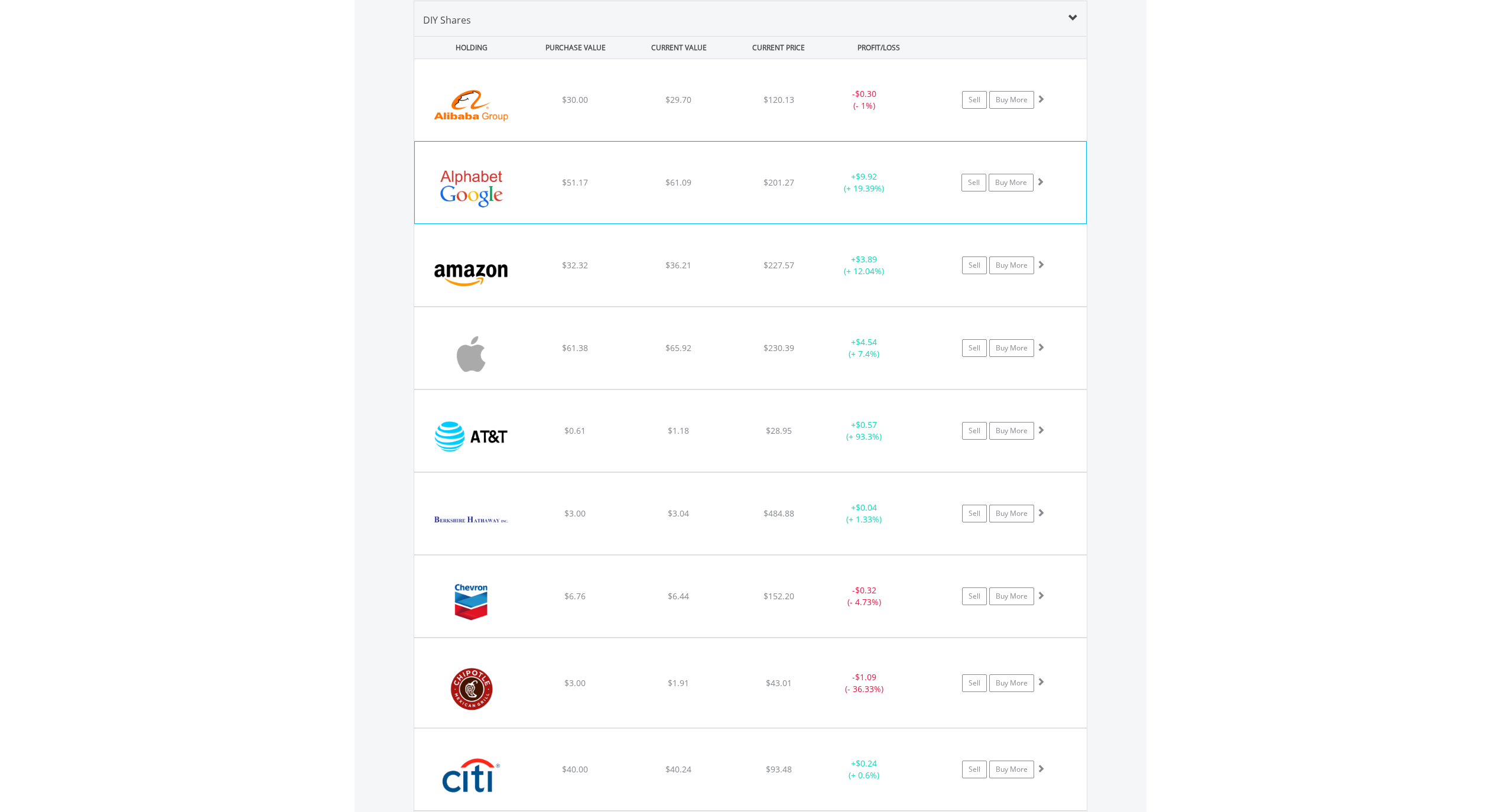
click at [608, 140] on div "﻿ Alphabet Inc-Cl A $51.17 $61.09 $201.27 + $9.92 (+ 19.39%) Sell Buy More" at bounding box center [750, 100] width 673 height 82
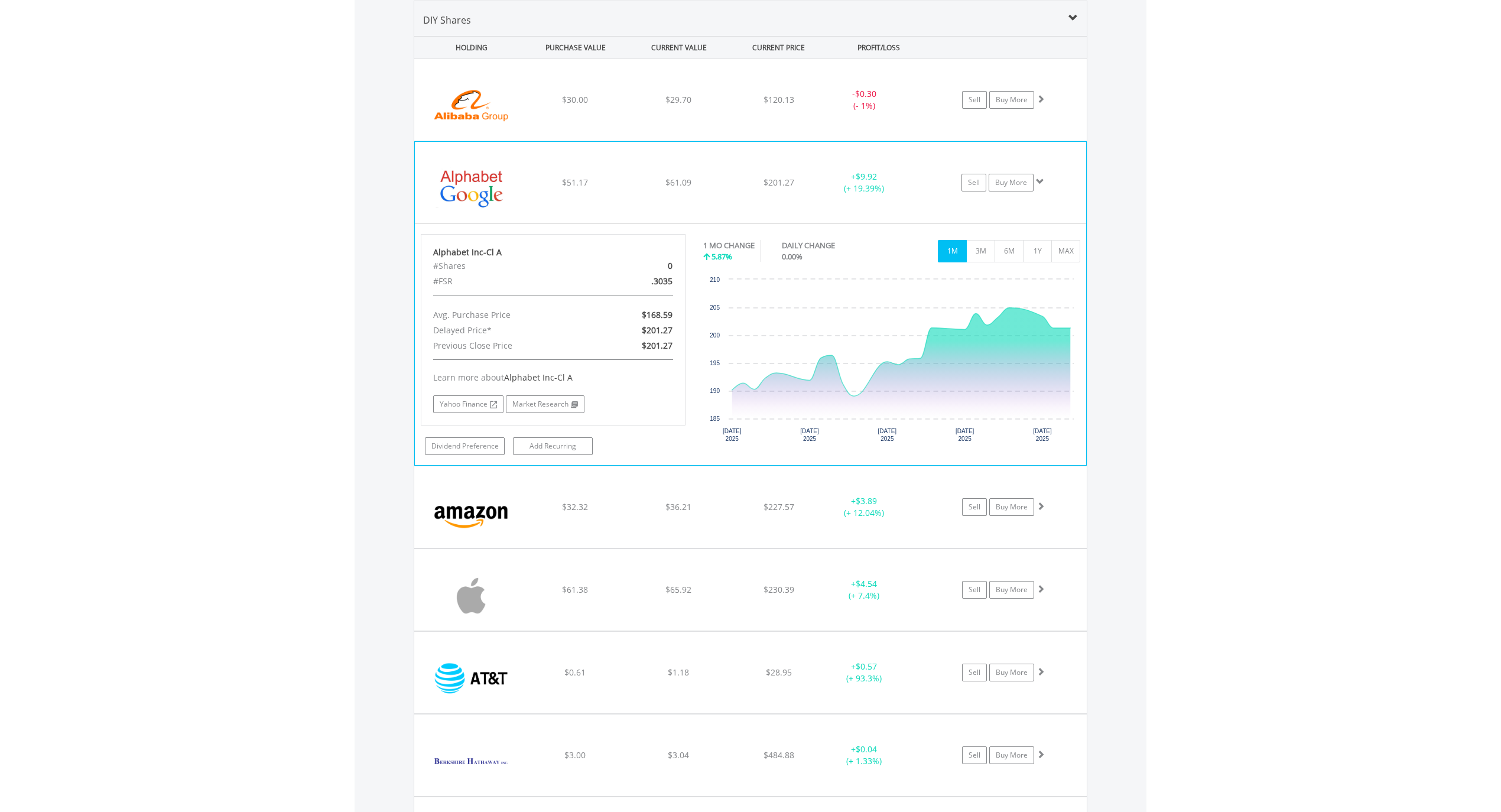
click at [608, 140] on div "﻿ Alphabet Inc-Cl A $51.17 $61.09 $201.27 + $9.92 (+ 19.39%) Sell Buy More" at bounding box center [750, 100] width 673 height 82
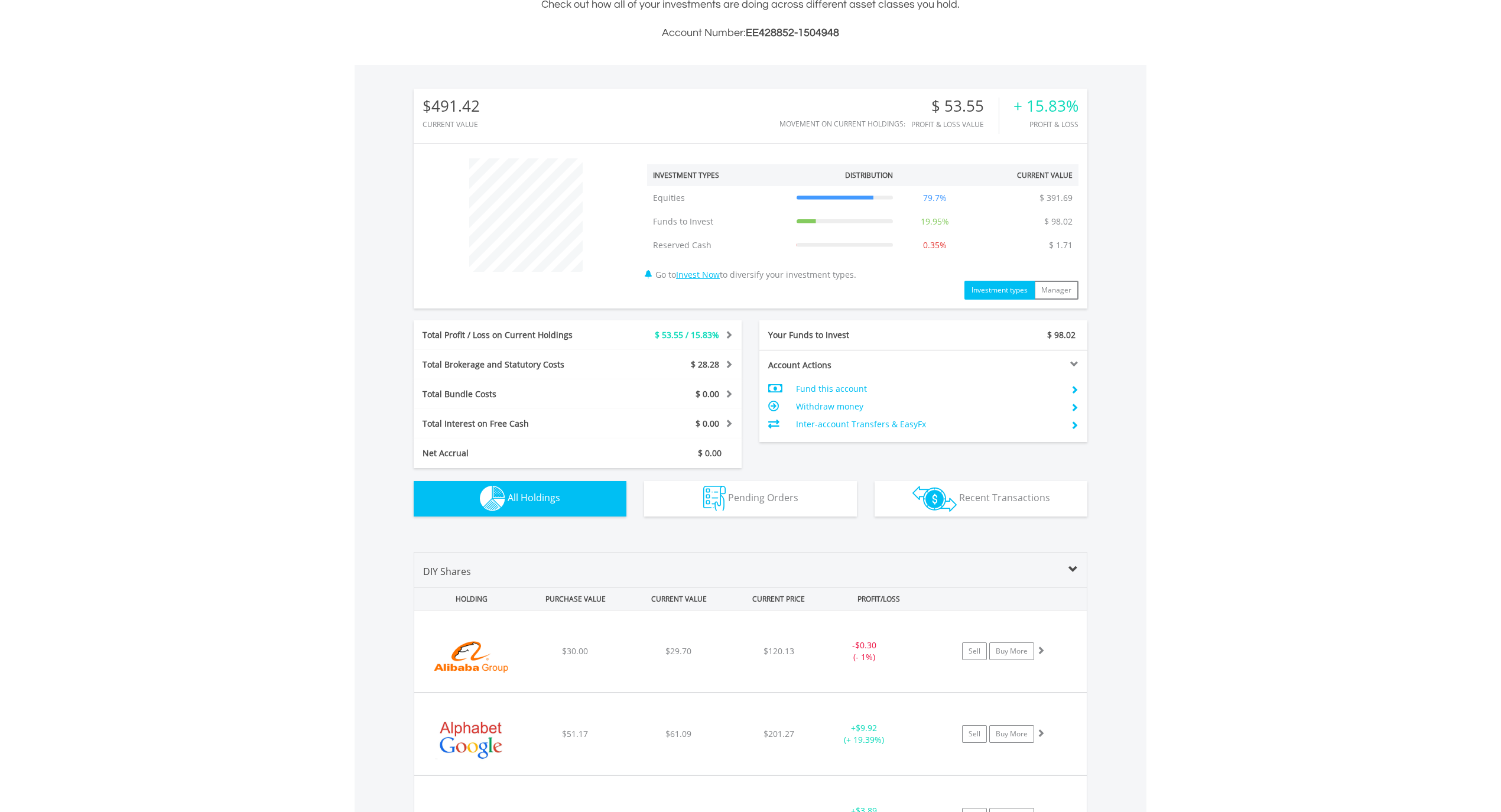
scroll to position [0, 0]
